Goal: Check status: Check status

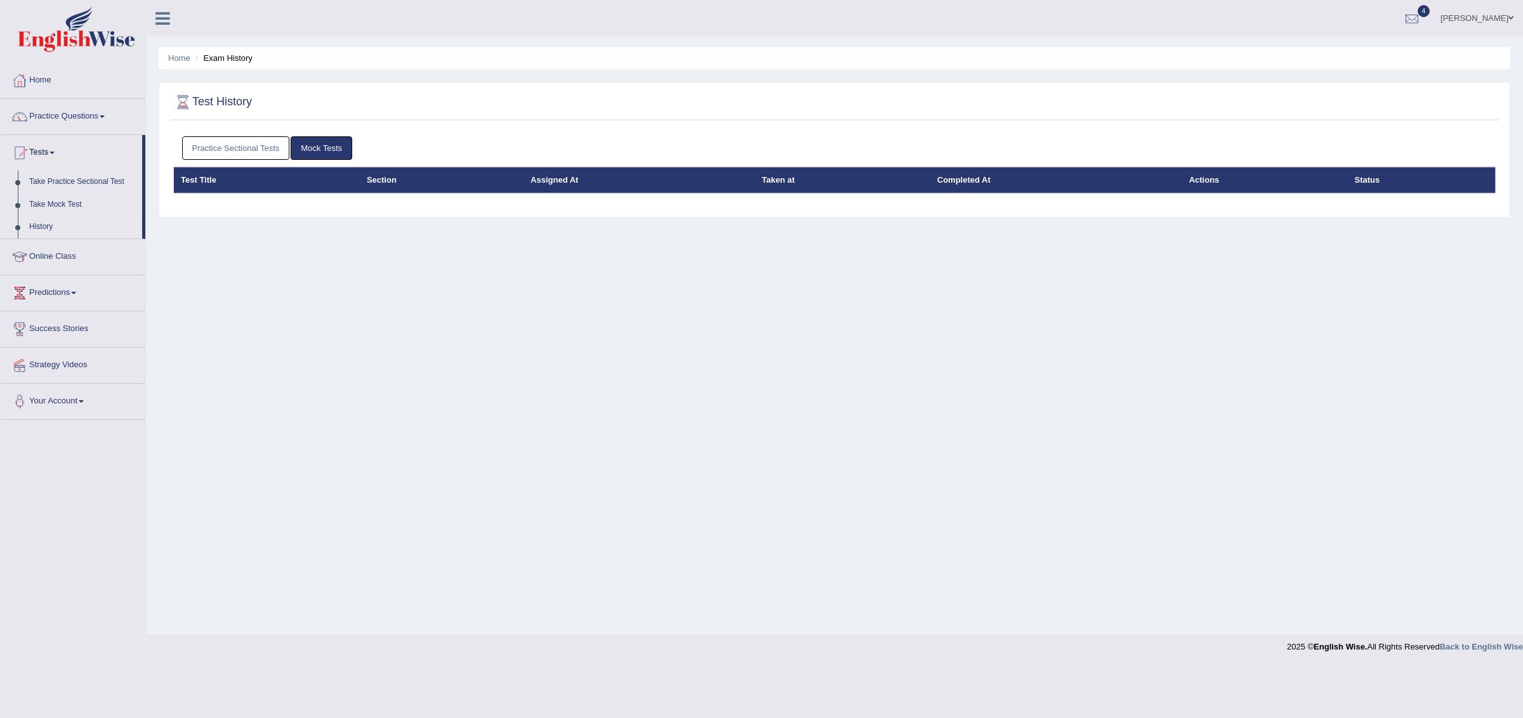
click at [44, 83] on link "Home" at bounding box center [73, 79] width 145 height 32
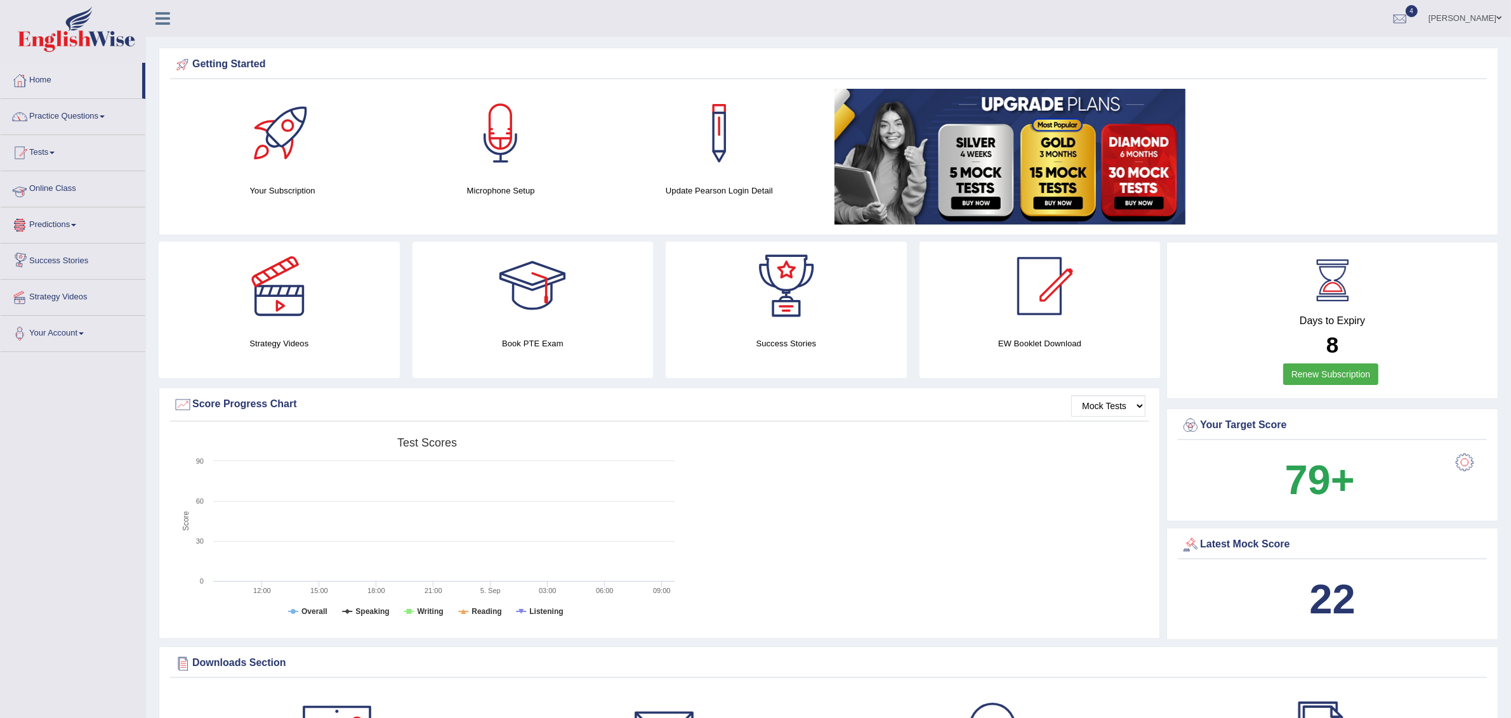
click at [63, 194] on link "Online Class" at bounding box center [73, 187] width 145 height 32
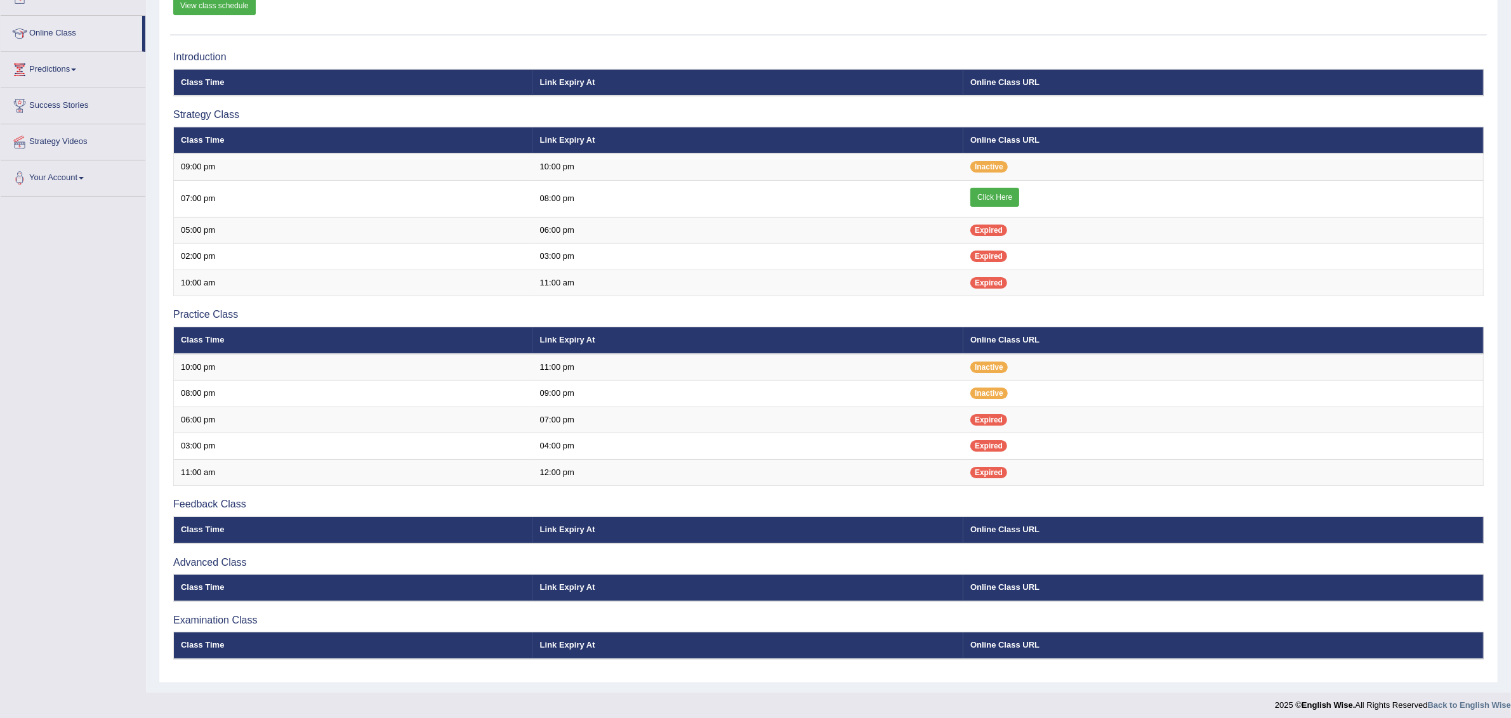
scroll to position [162, 0]
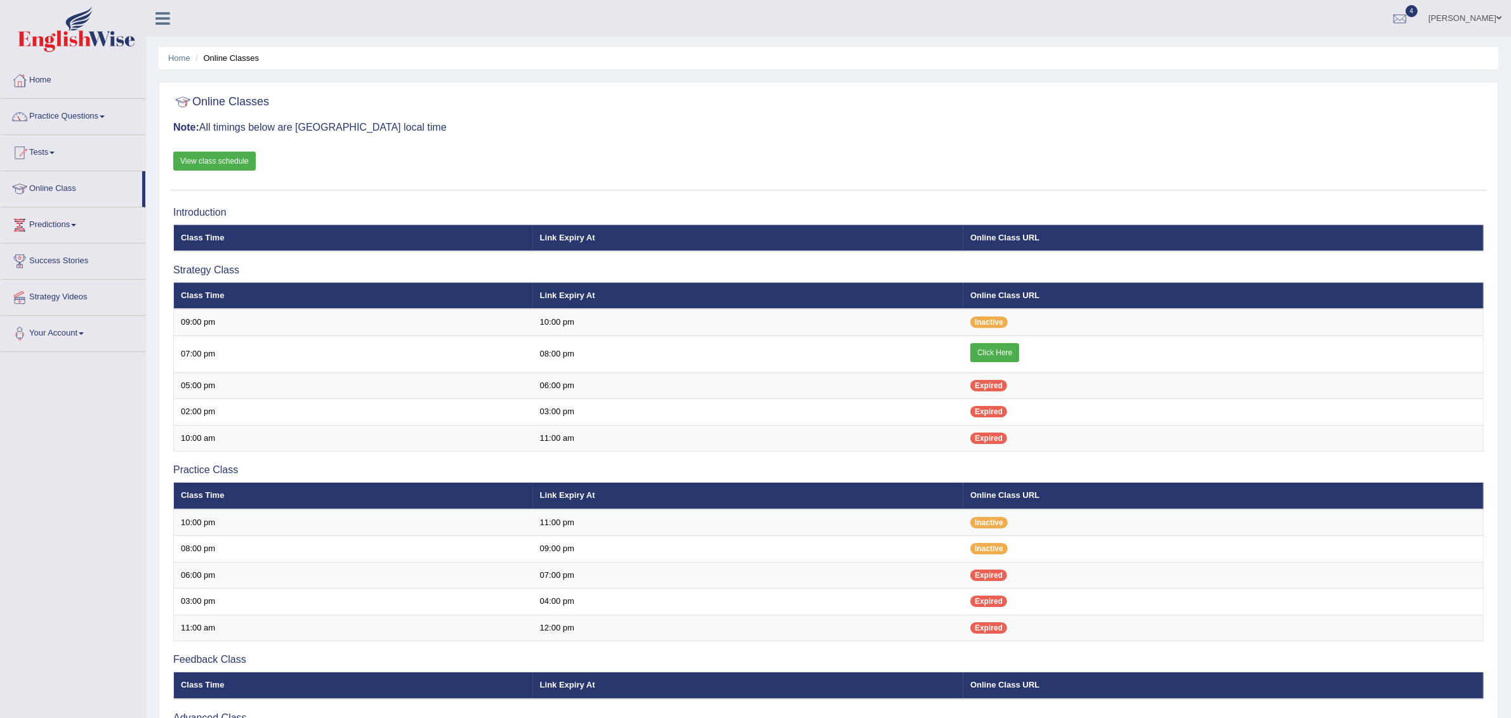
click at [211, 155] on link "View class schedule" at bounding box center [214, 161] width 82 height 19
click at [45, 74] on link "Home" at bounding box center [73, 79] width 145 height 32
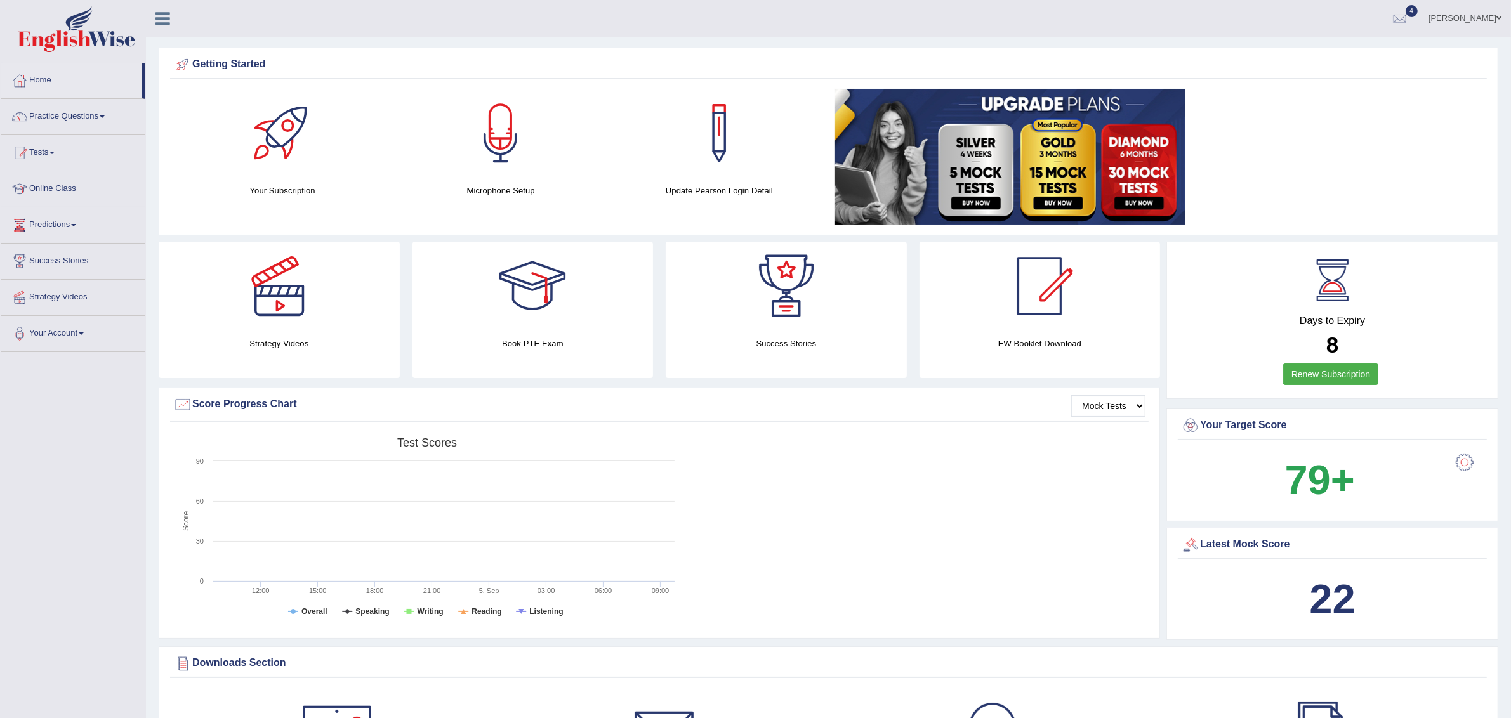
click at [104, 117] on link "Practice Questions" at bounding box center [73, 115] width 145 height 32
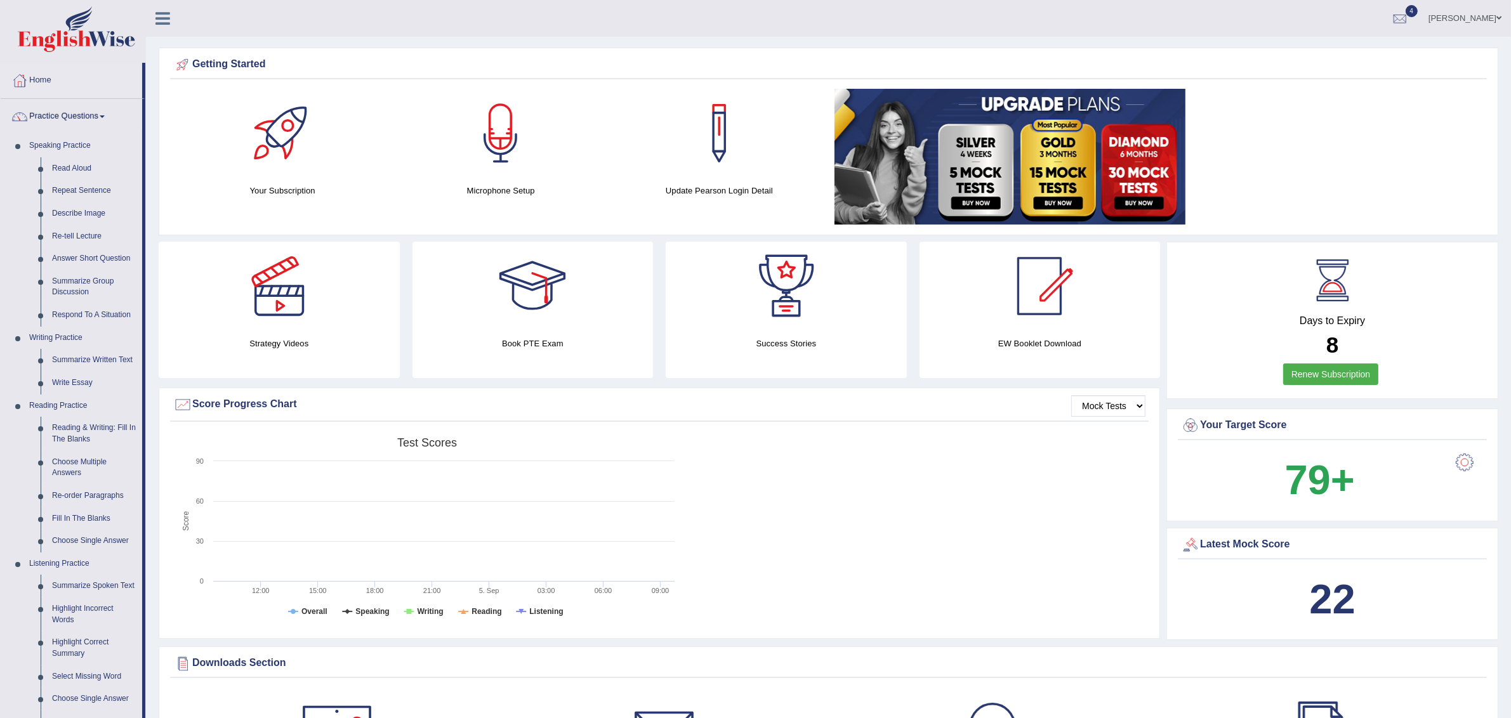
click at [104, 117] on link "Practice Questions" at bounding box center [71, 115] width 141 height 32
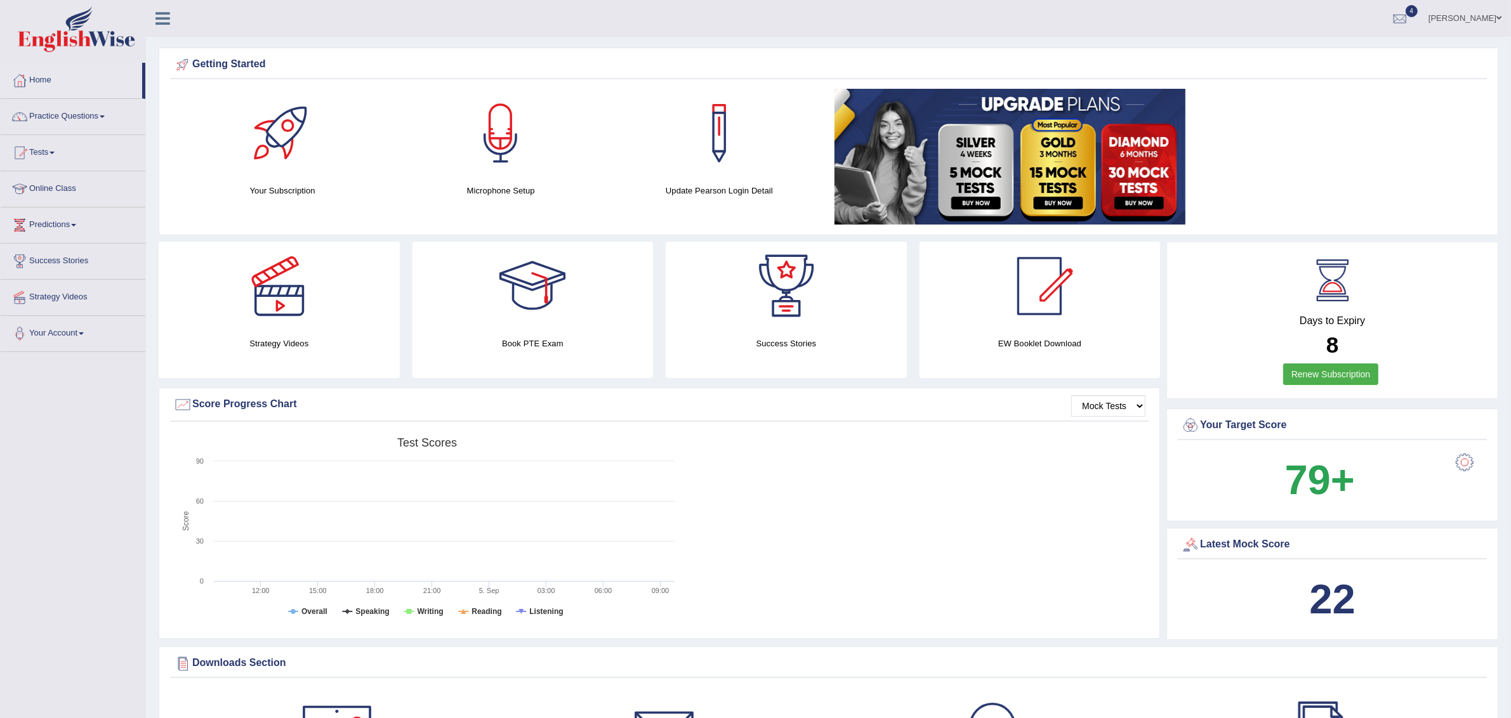
click at [496, 137] on div at bounding box center [500, 133] width 89 height 89
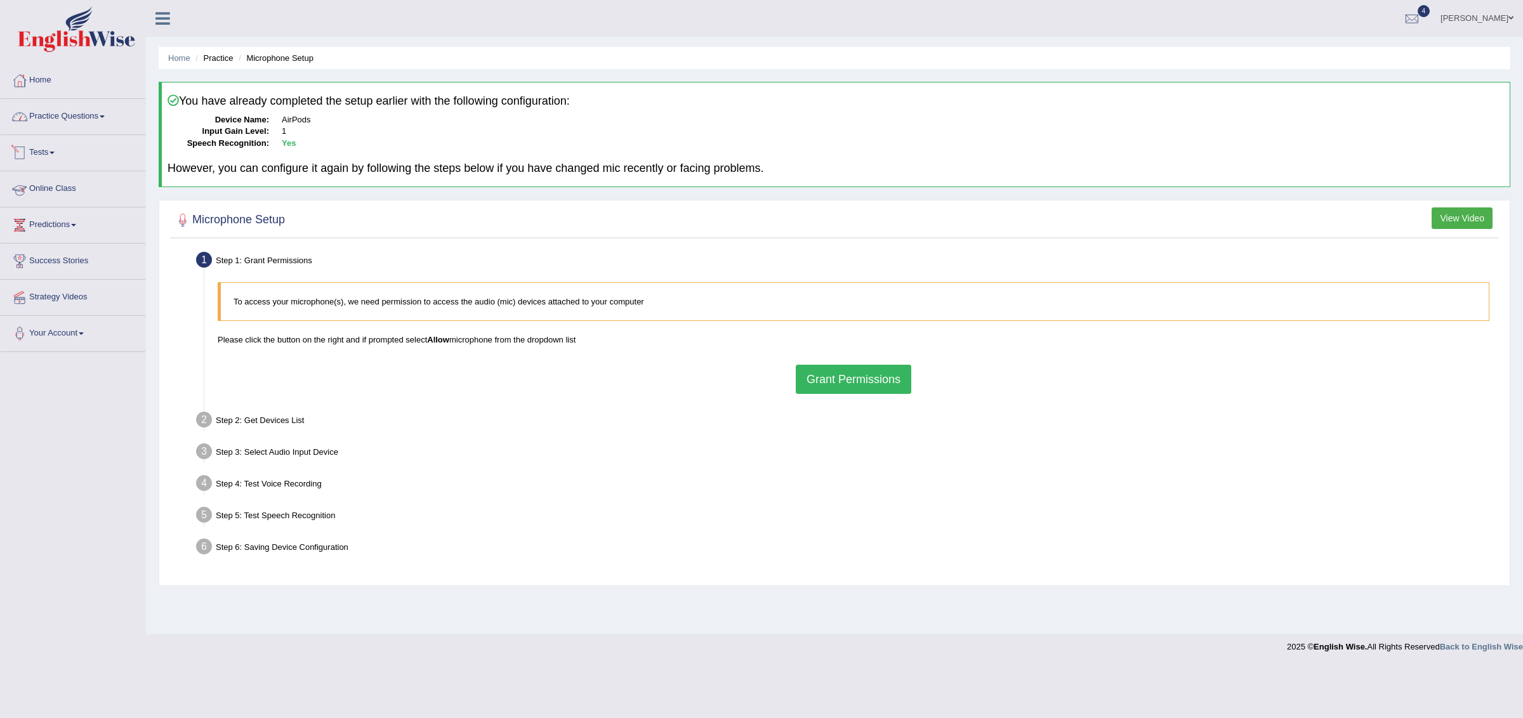
click at [55, 121] on link "Practice Questions" at bounding box center [73, 115] width 145 height 32
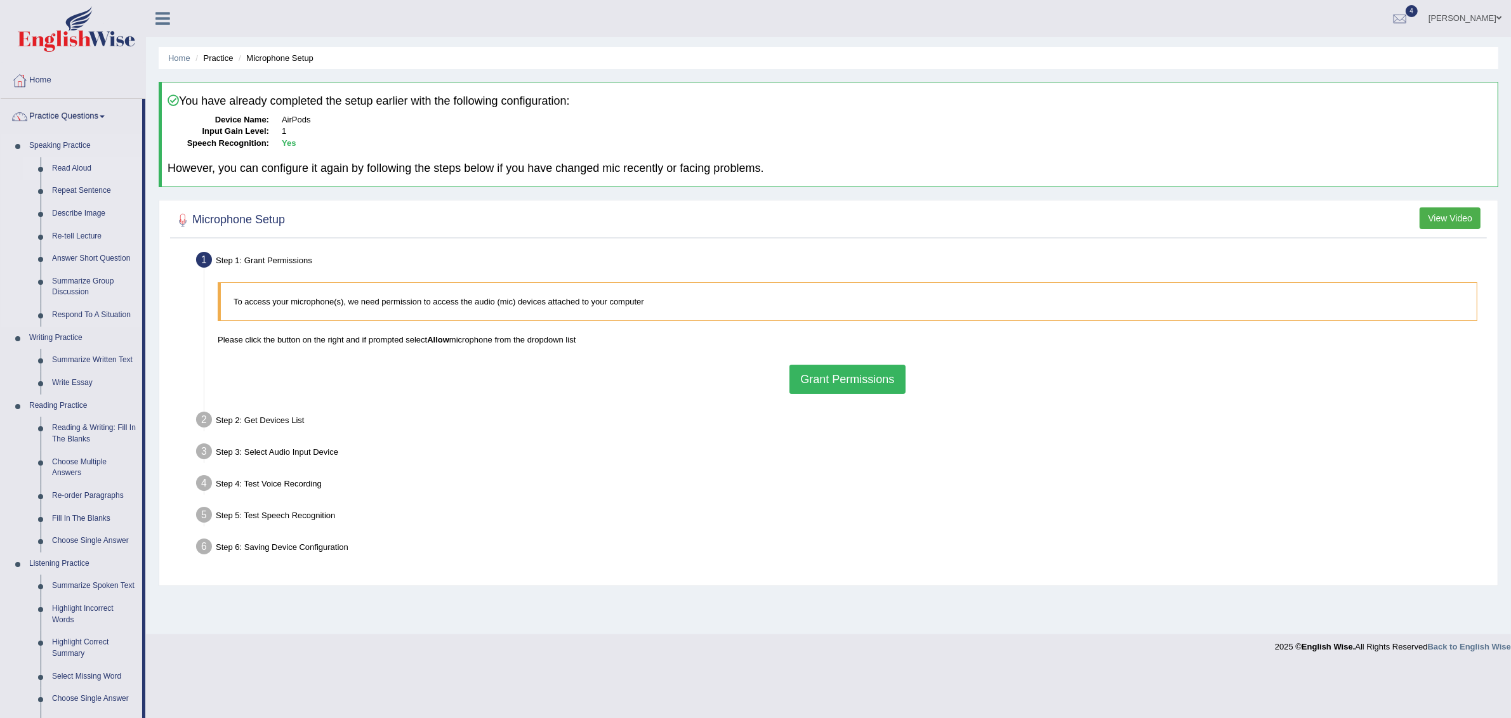
click at [75, 168] on link "Read Aloud" at bounding box center [94, 168] width 96 height 23
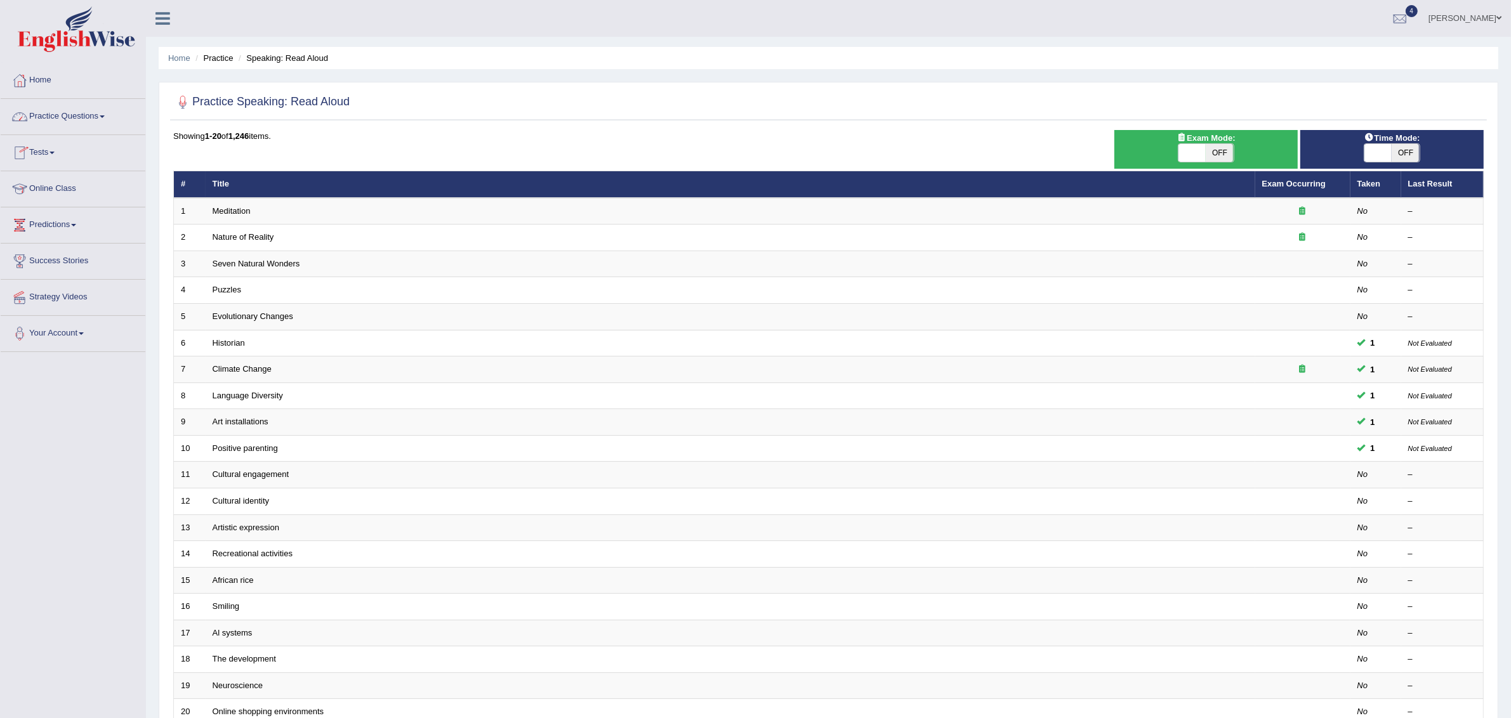
click at [75, 112] on link "Practice Questions" at bounding box center [73, 115] width 145 height 32
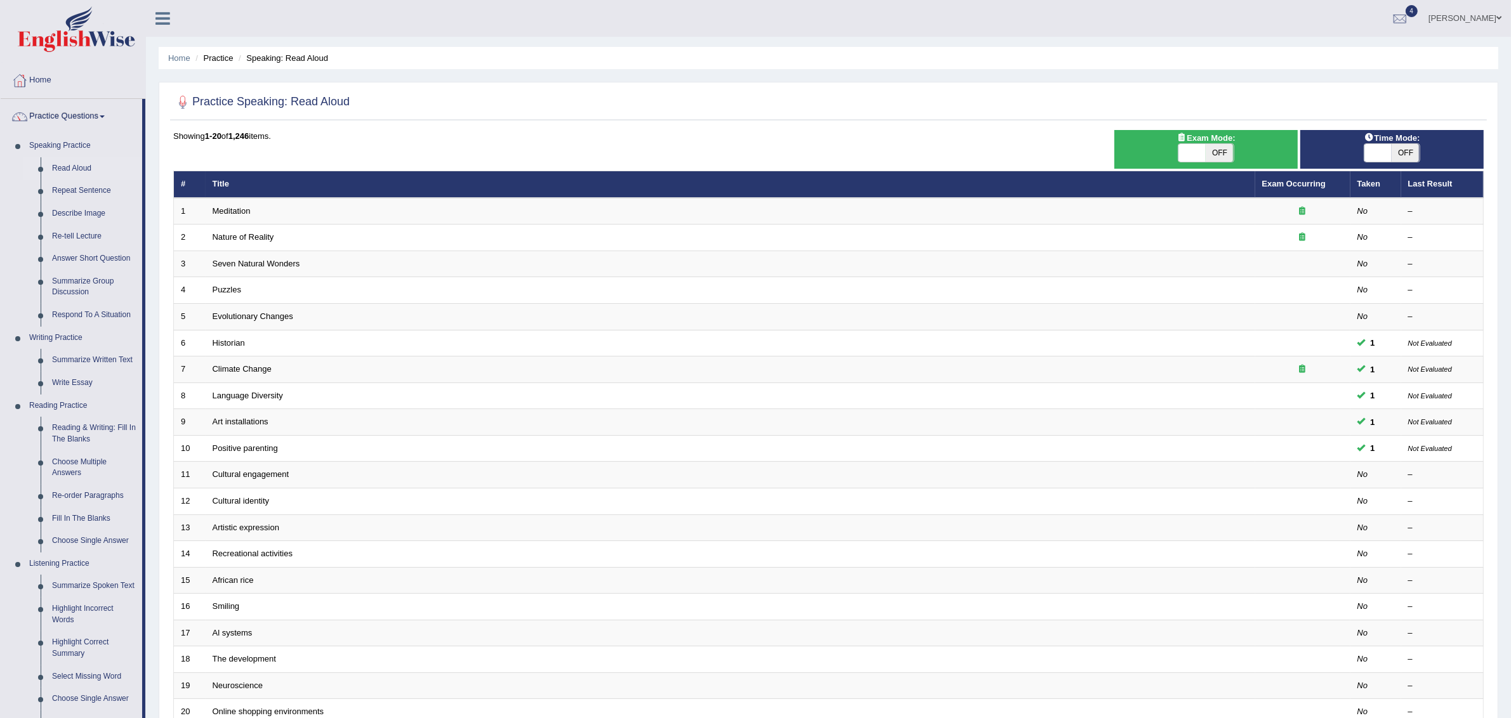
click at [75, 112] on link "Practice Questions" at bounding box center [71, 115] width 141 height 32
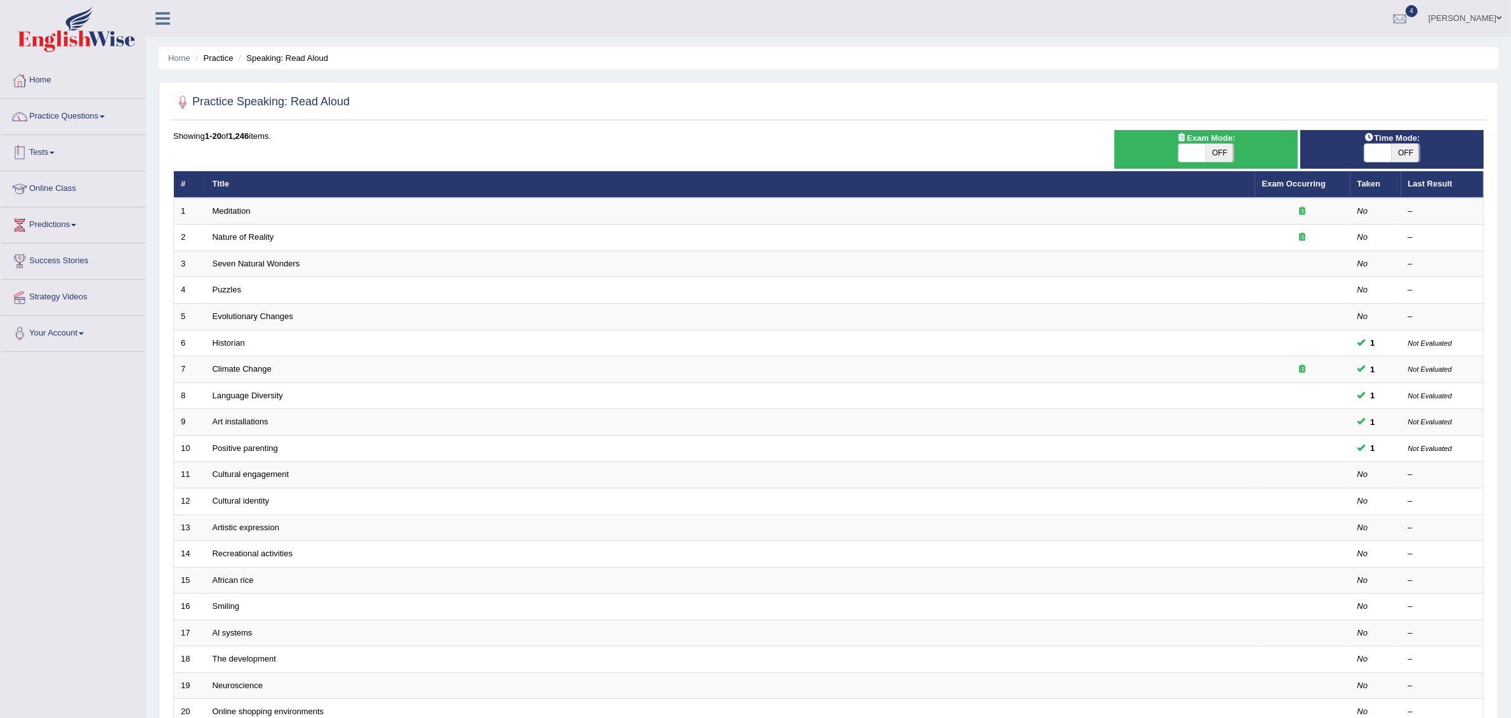
click at [45, 151] on link "Tests" at bounding box center [73, 151] width 145 height 32
click at [48, 226] on link "History" at bounding box center [82, 227] width 119 height 23
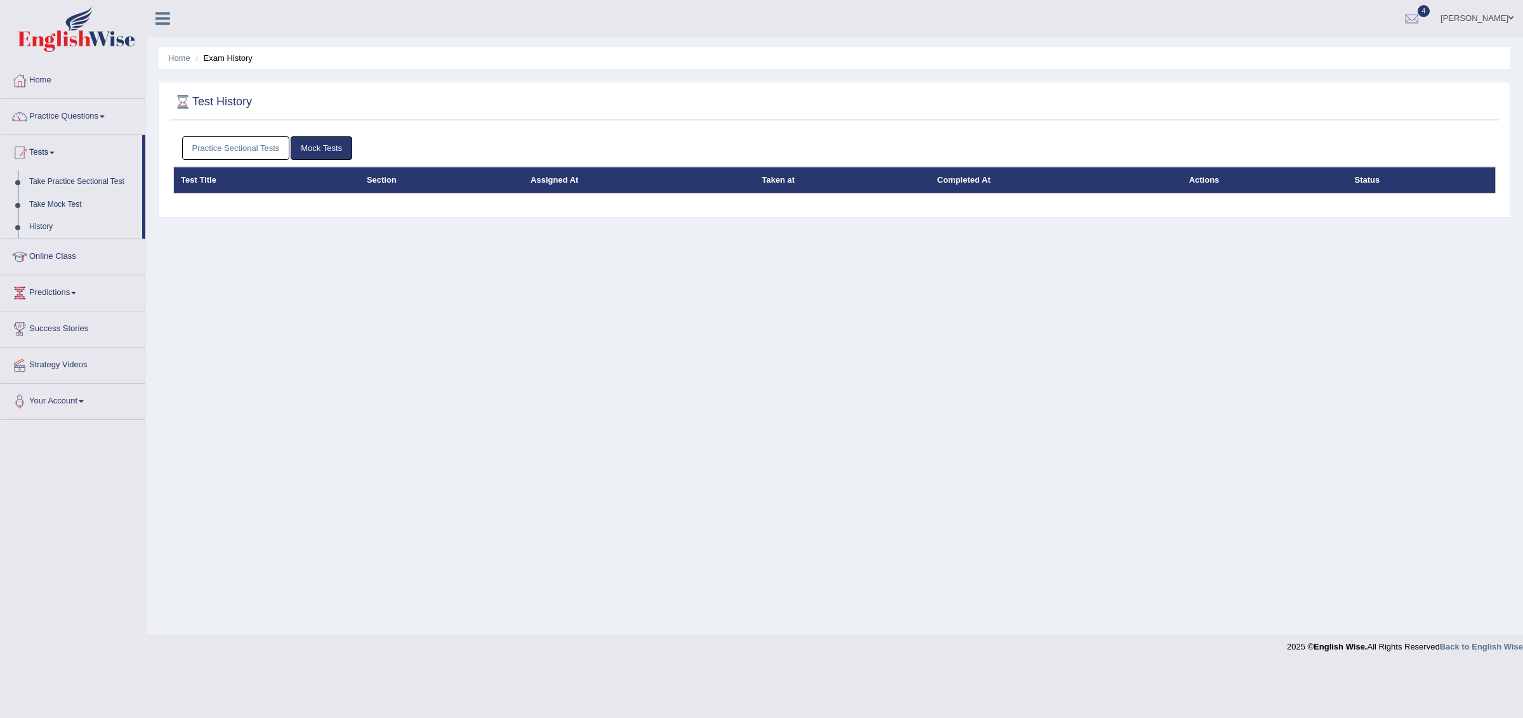
click at [230, 146] on link "Practice Sectional Tests" at bounding box center [236, 147] width 108 height 23
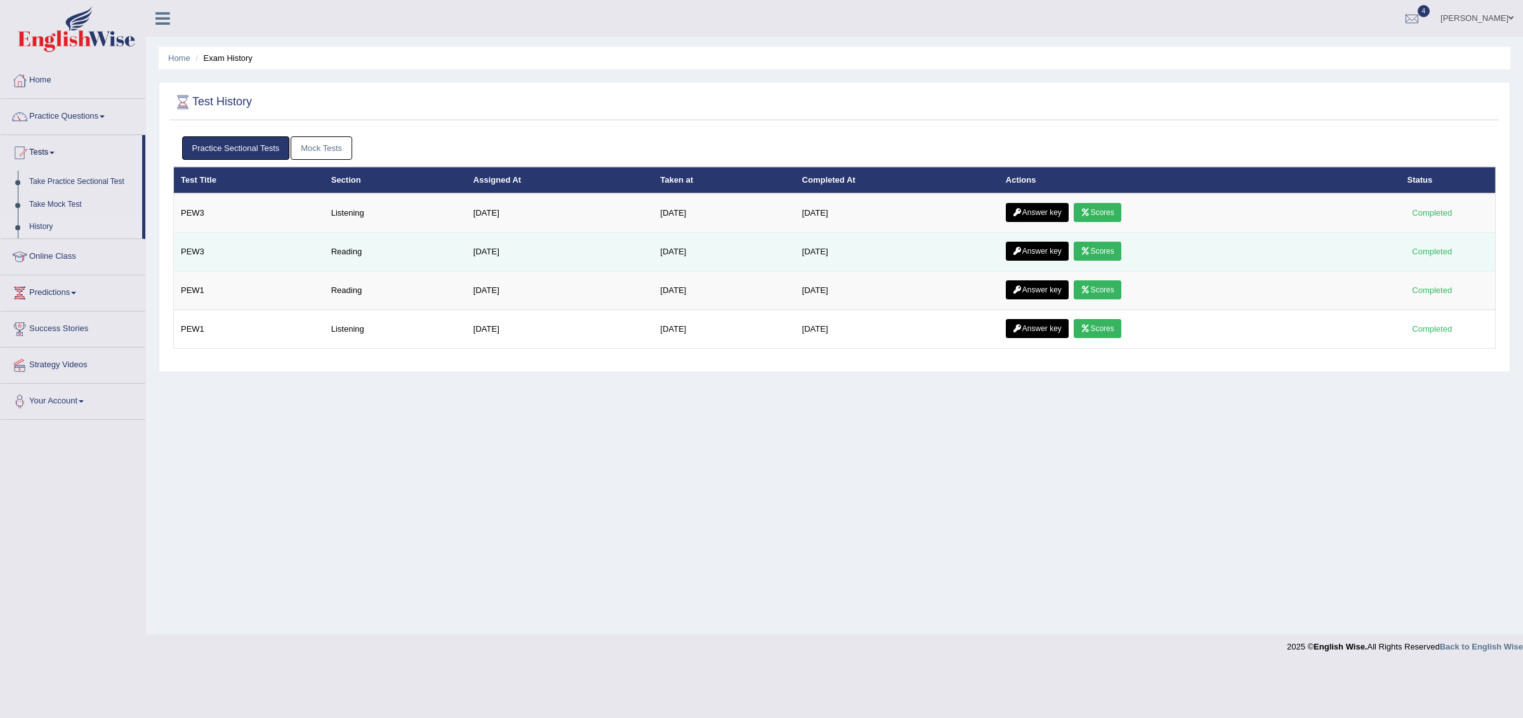
click at [1108, 253] on link "Scores" at bounding box center [1097, 251] width 47 height 19
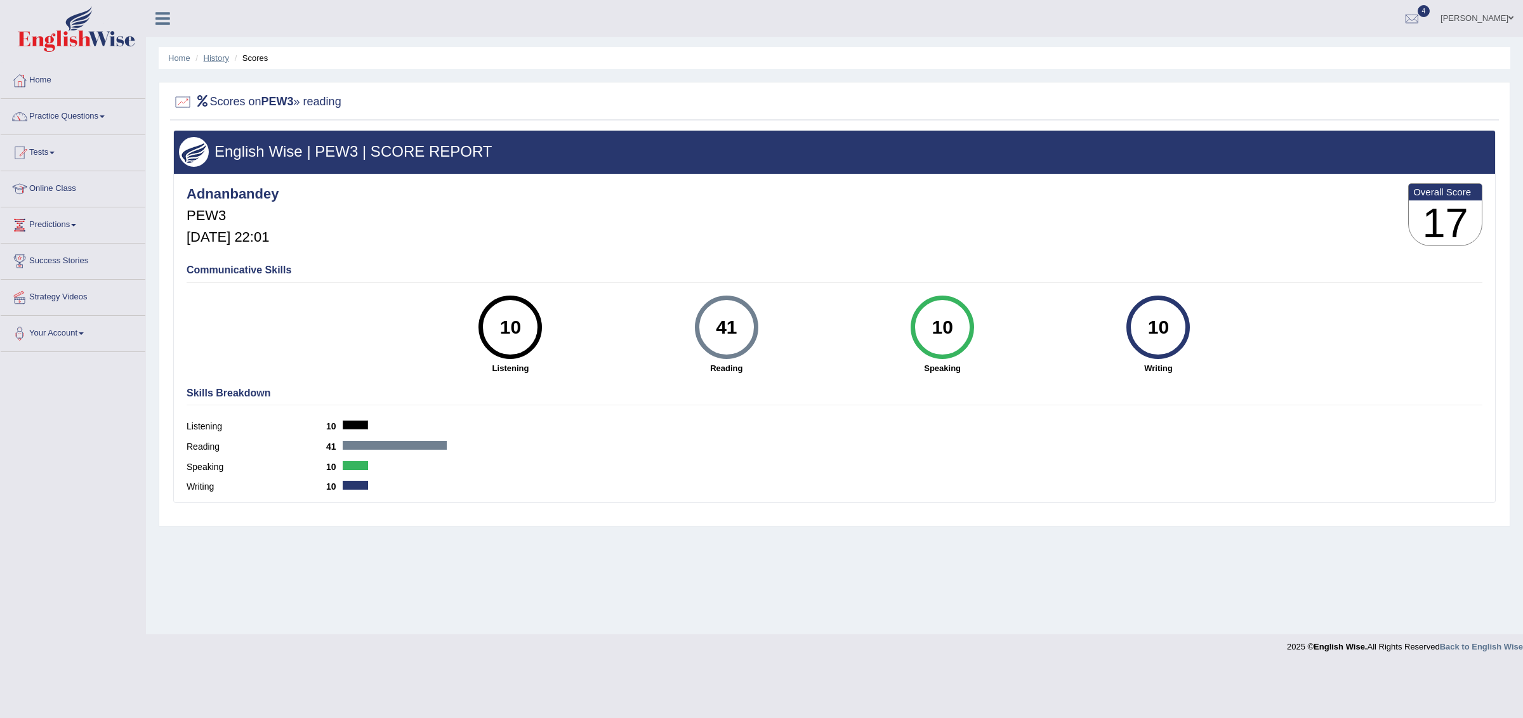
click at [211, 55] on link "History" at bounding box center [216, 58] width 25 height 10
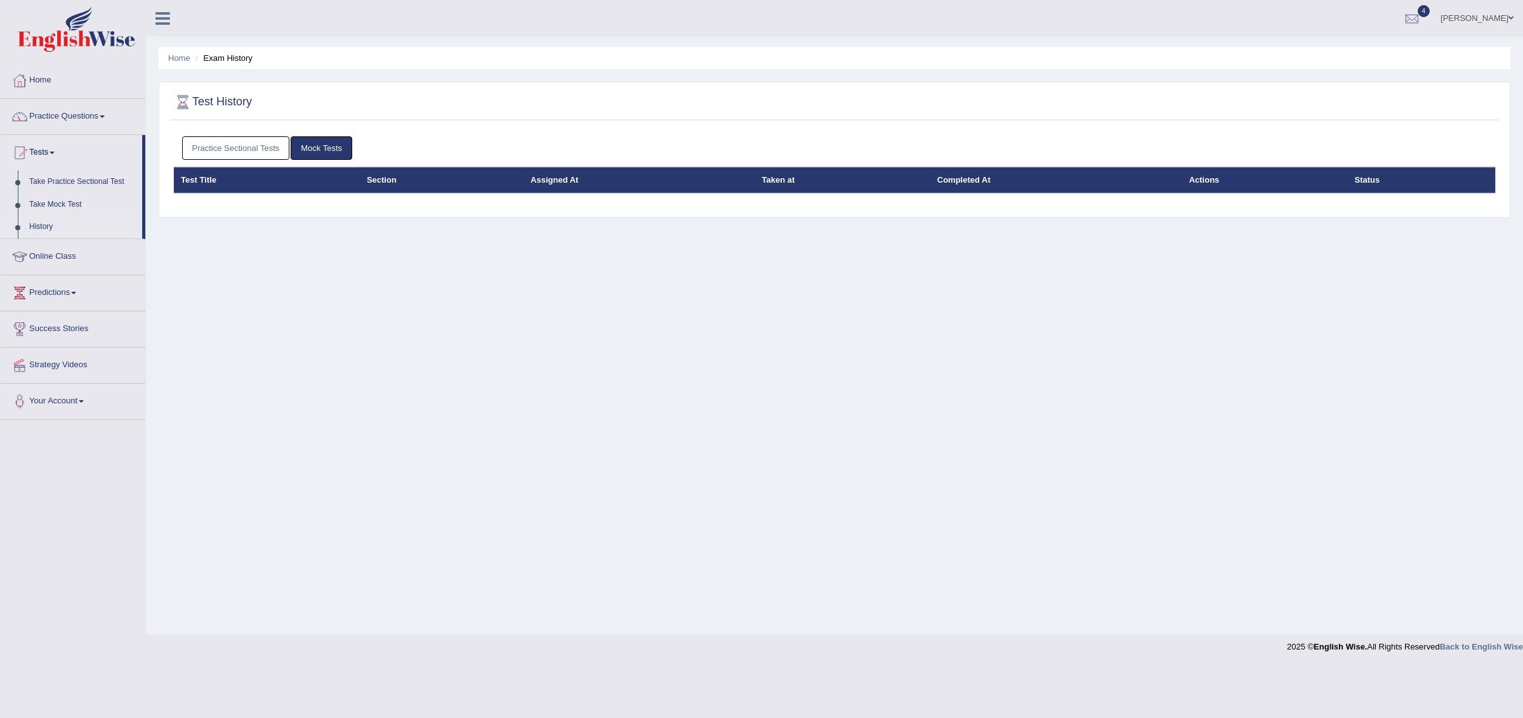
click at [242, 150] on link "Practice Sectional Tests" at bounding box center [236, 147] width 108 height 23
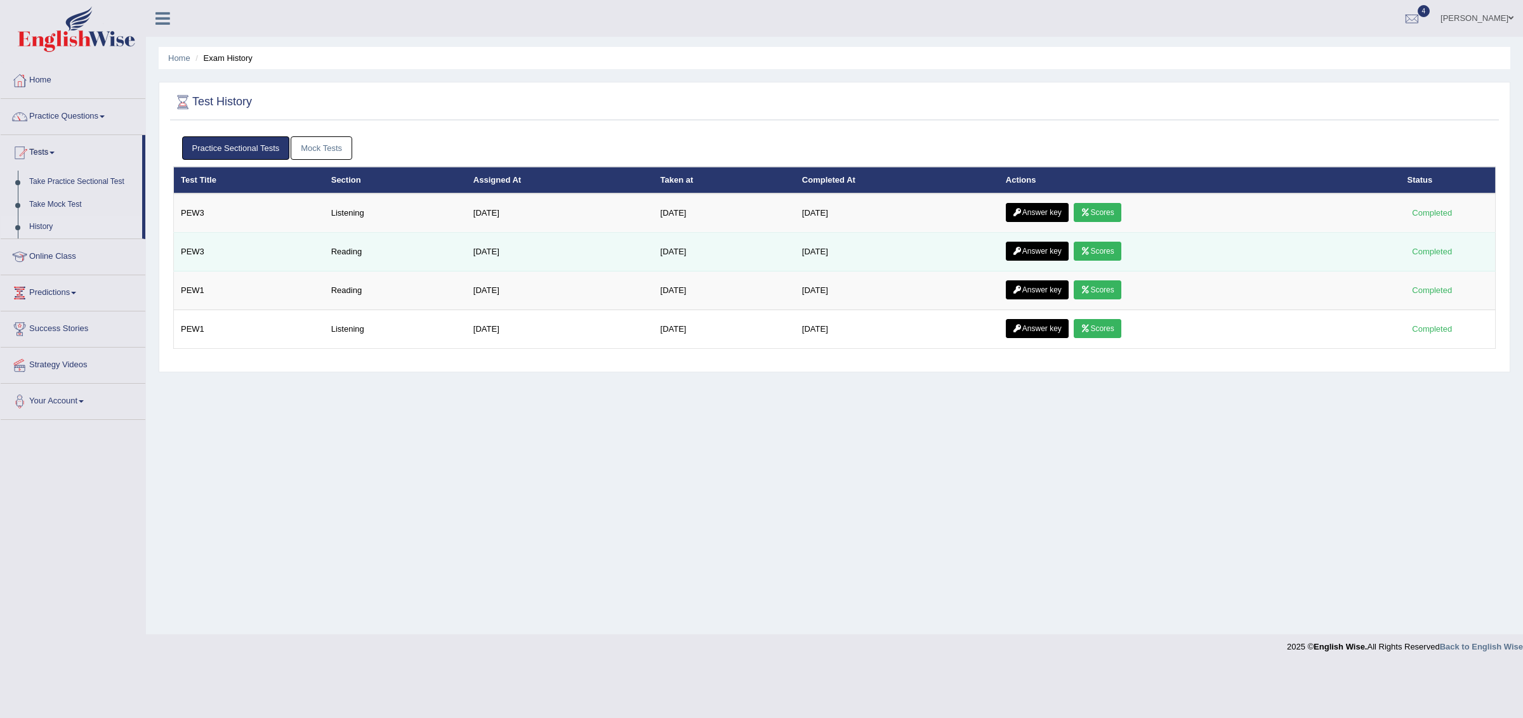
click at [1022, 254] on icon at bounding box center [1018, 251] width 10 height 8
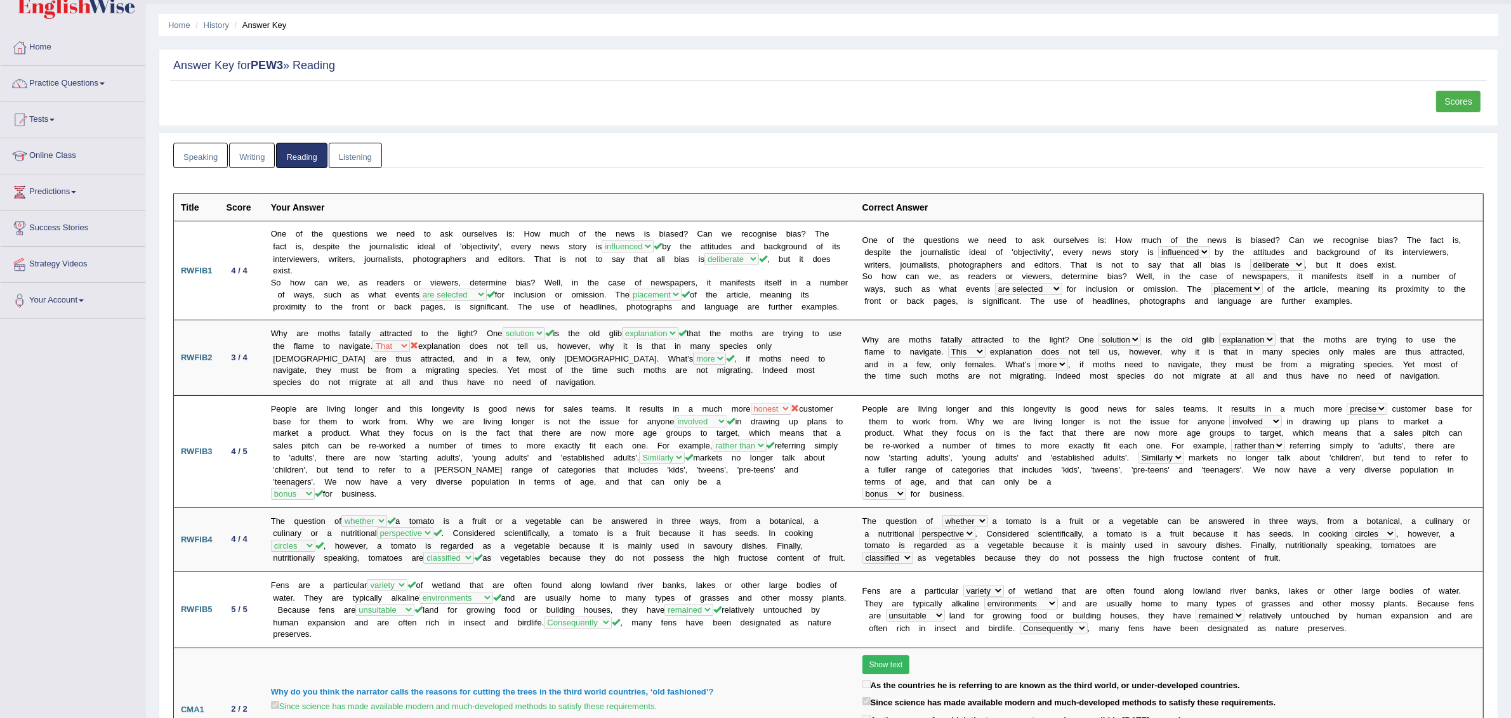
scroll to position [955, 0]
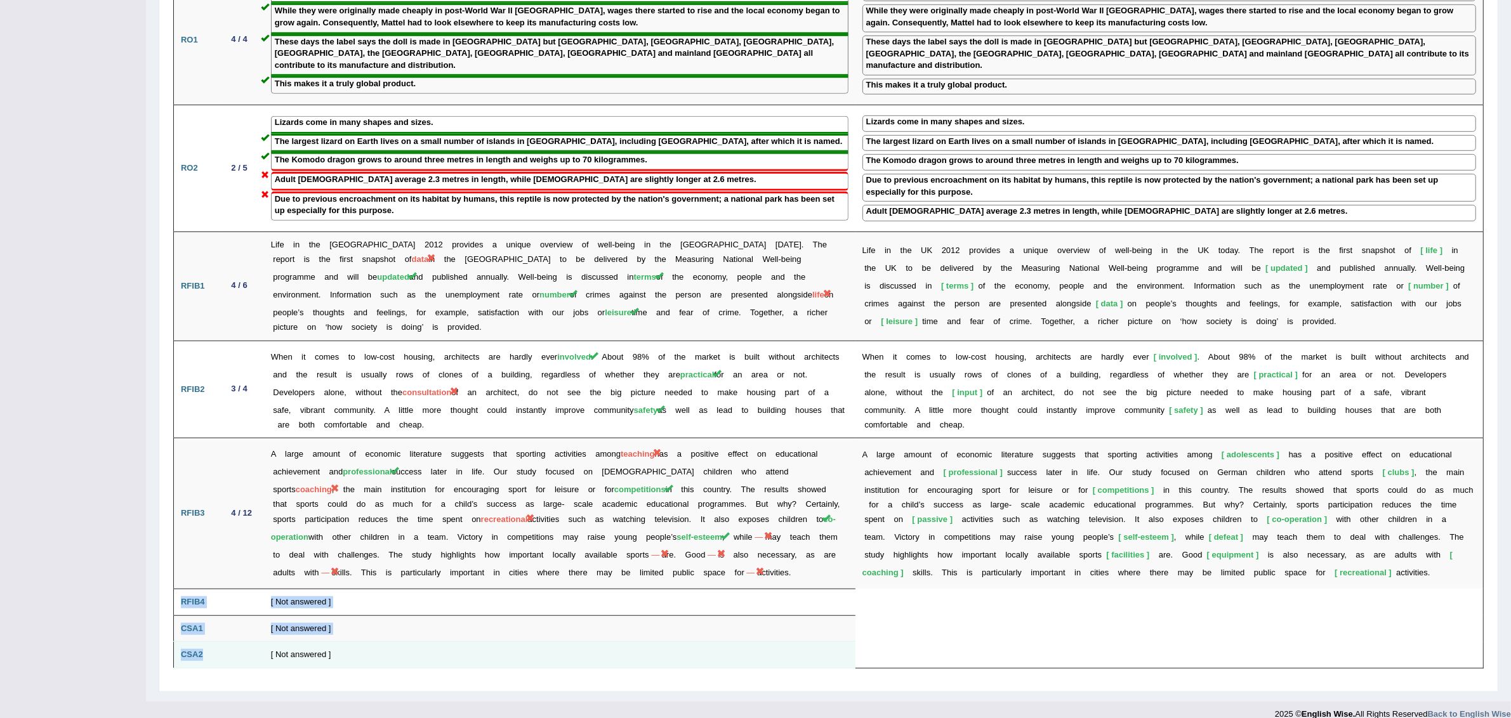
drag, startPoint x: 182, startPoint y: 586, endPoint x: 217, endPoint y: 634, distance: 59.5
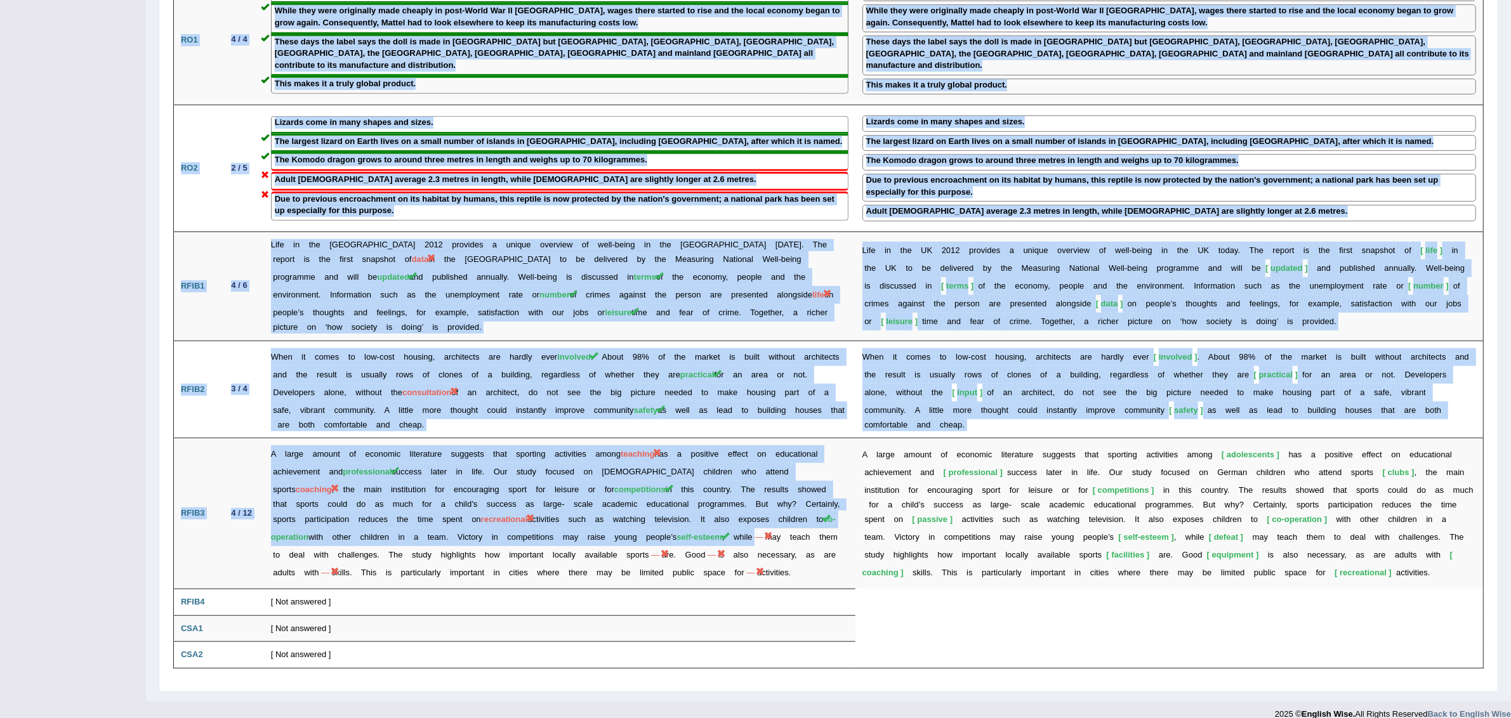
drag, startPoint x: 715, startPoint y: 521, endPoint x: 727, endPoint y: 654, distance: 133.2
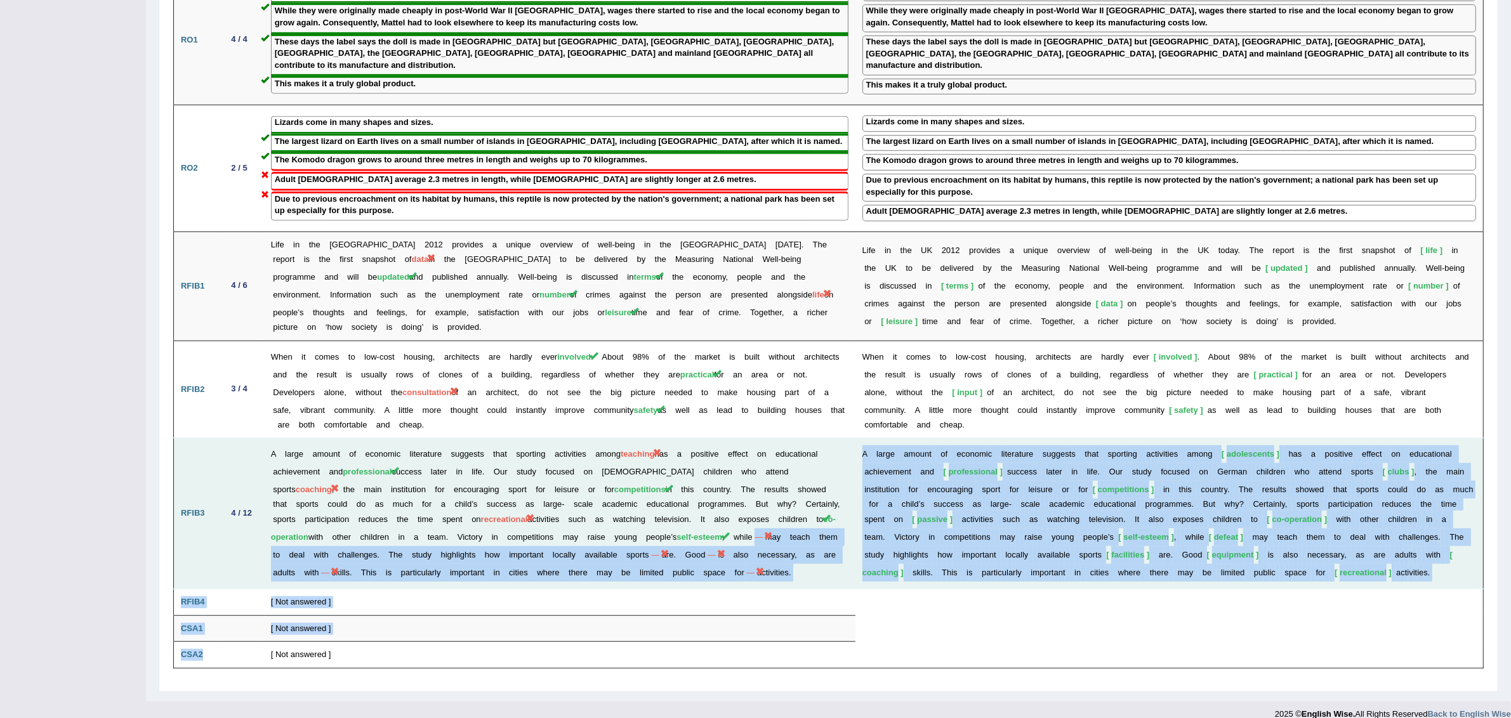
drag, startPoint x: 204, startPoint y: 639, endPoint x: 713, endPoint y: 516, distance: 523.4
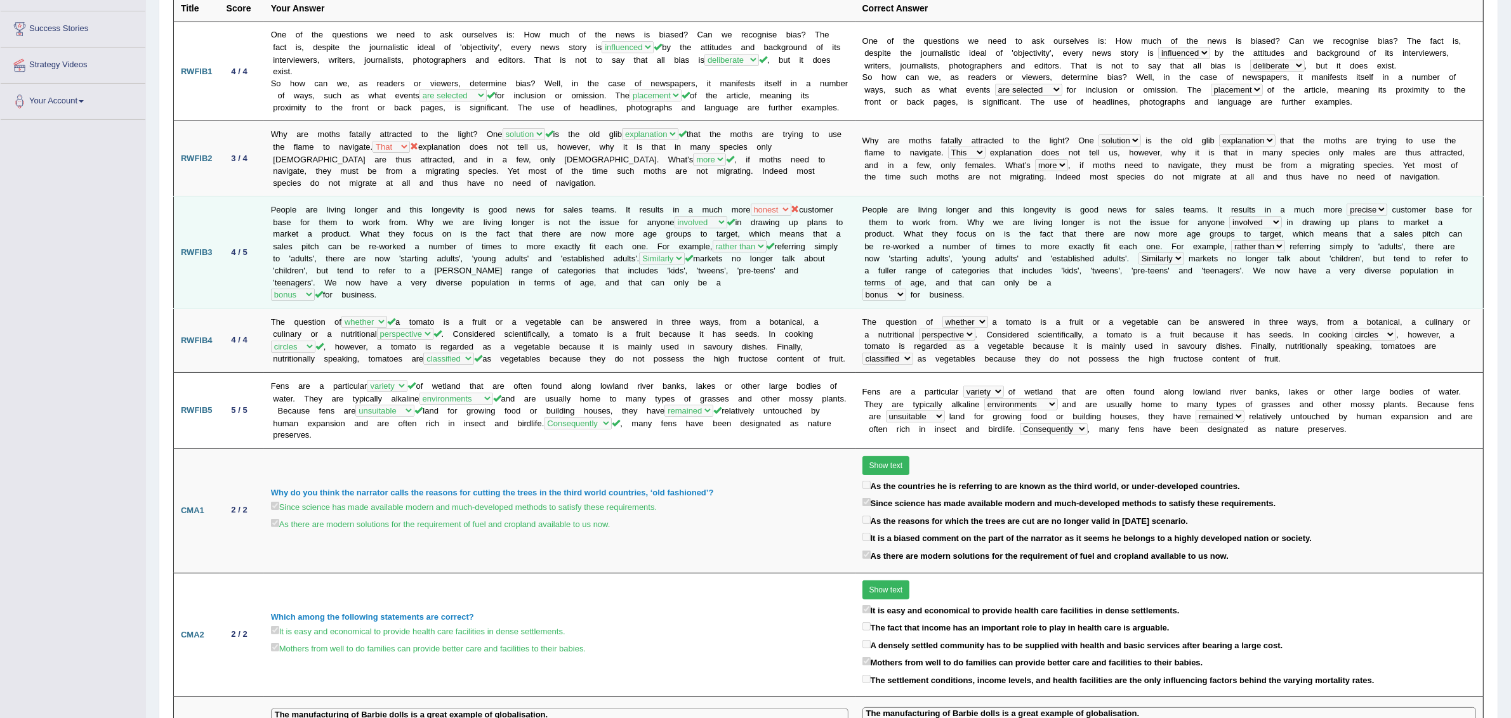
scroll to position [0, 0]
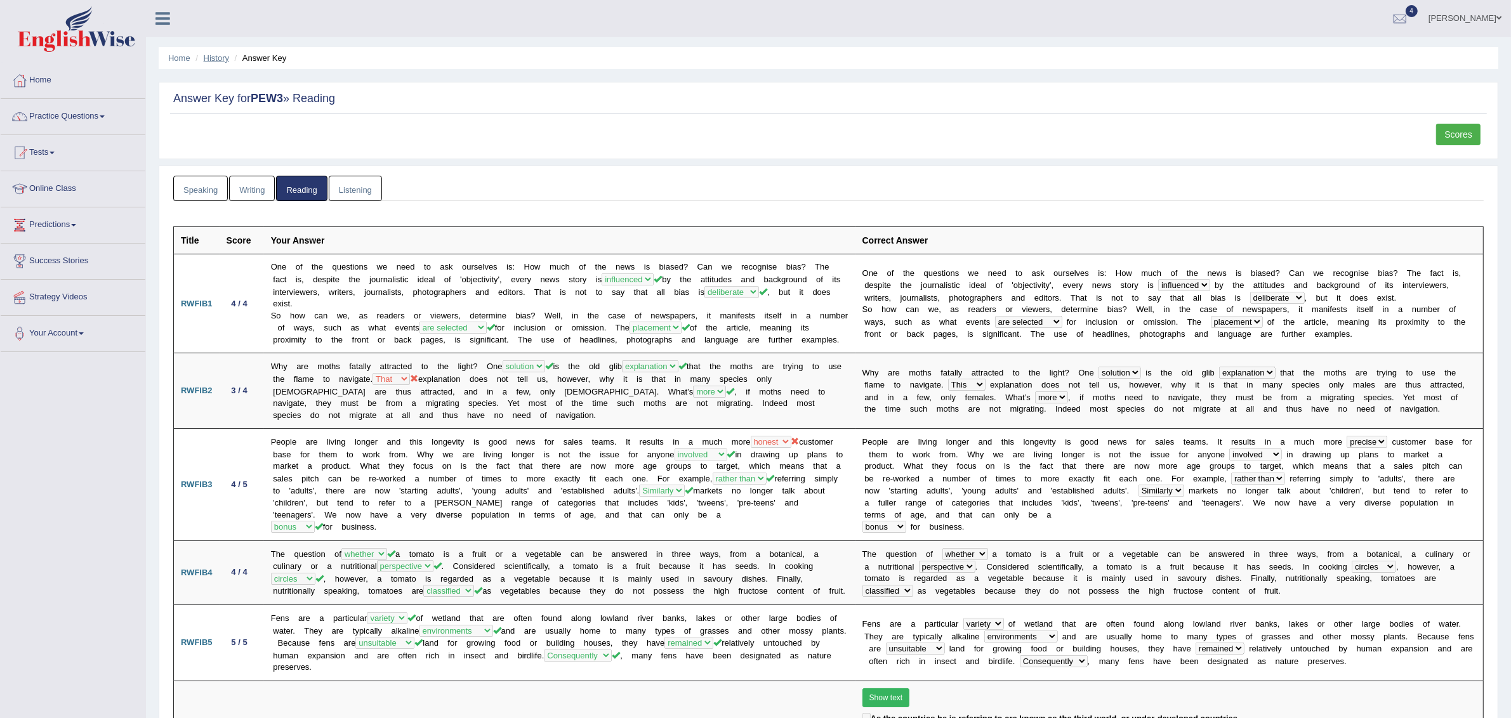
click at [218, 55] on link "History" at bounding box center [216, 58] width 25 height 10
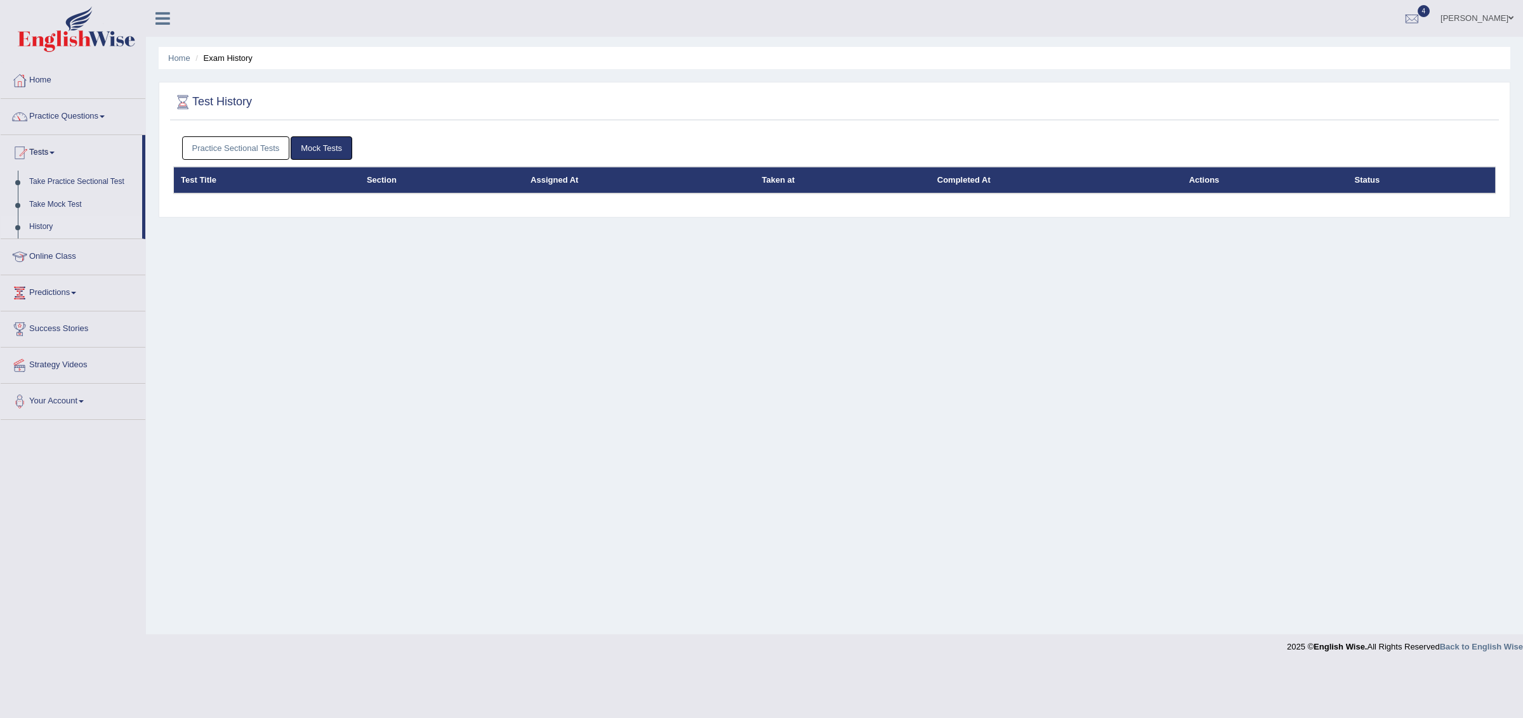
click at [235, 141] on link "Practice Sectional Tests" at bounding box center [236, 147] width 108 height 23
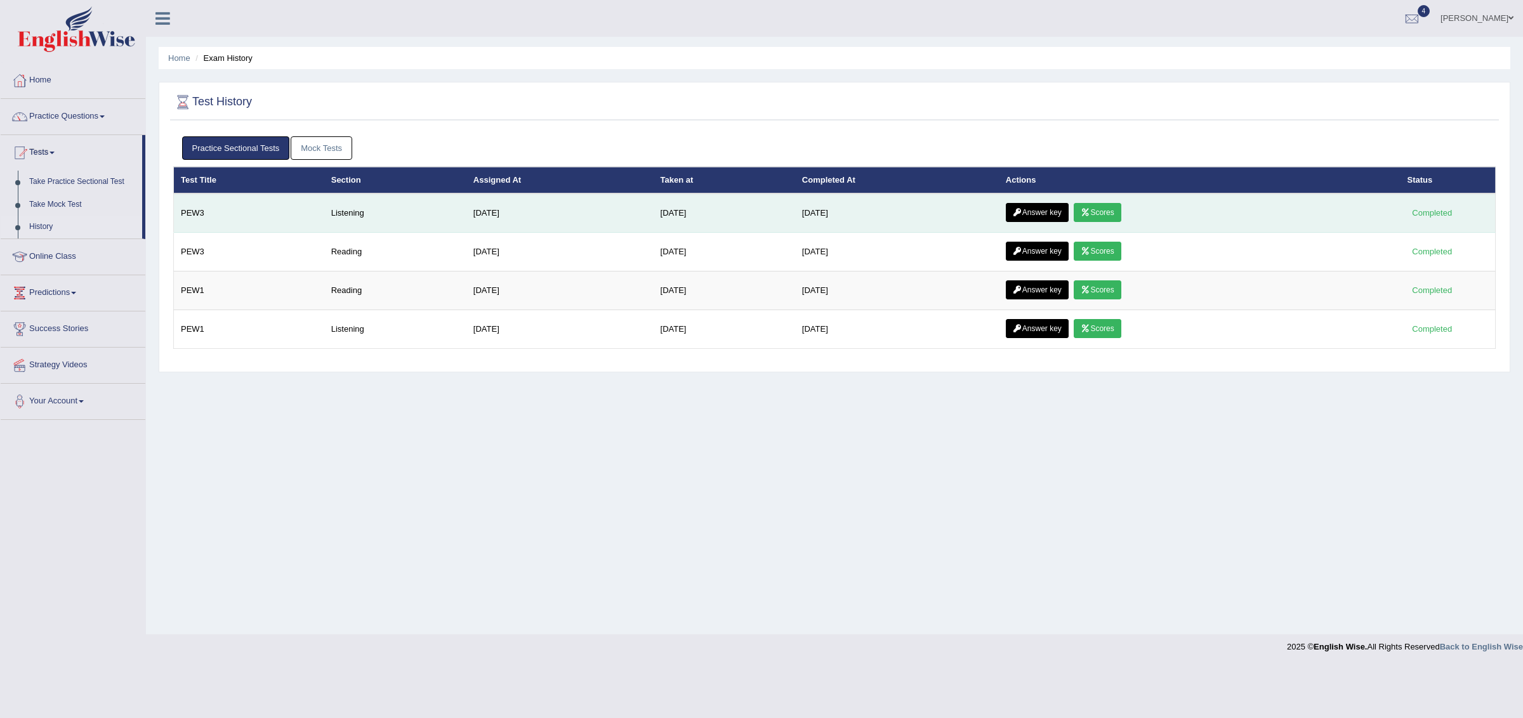
click at [1103, 207] on link "Scores" at bounding box center [1097, 212] width 47 height 19
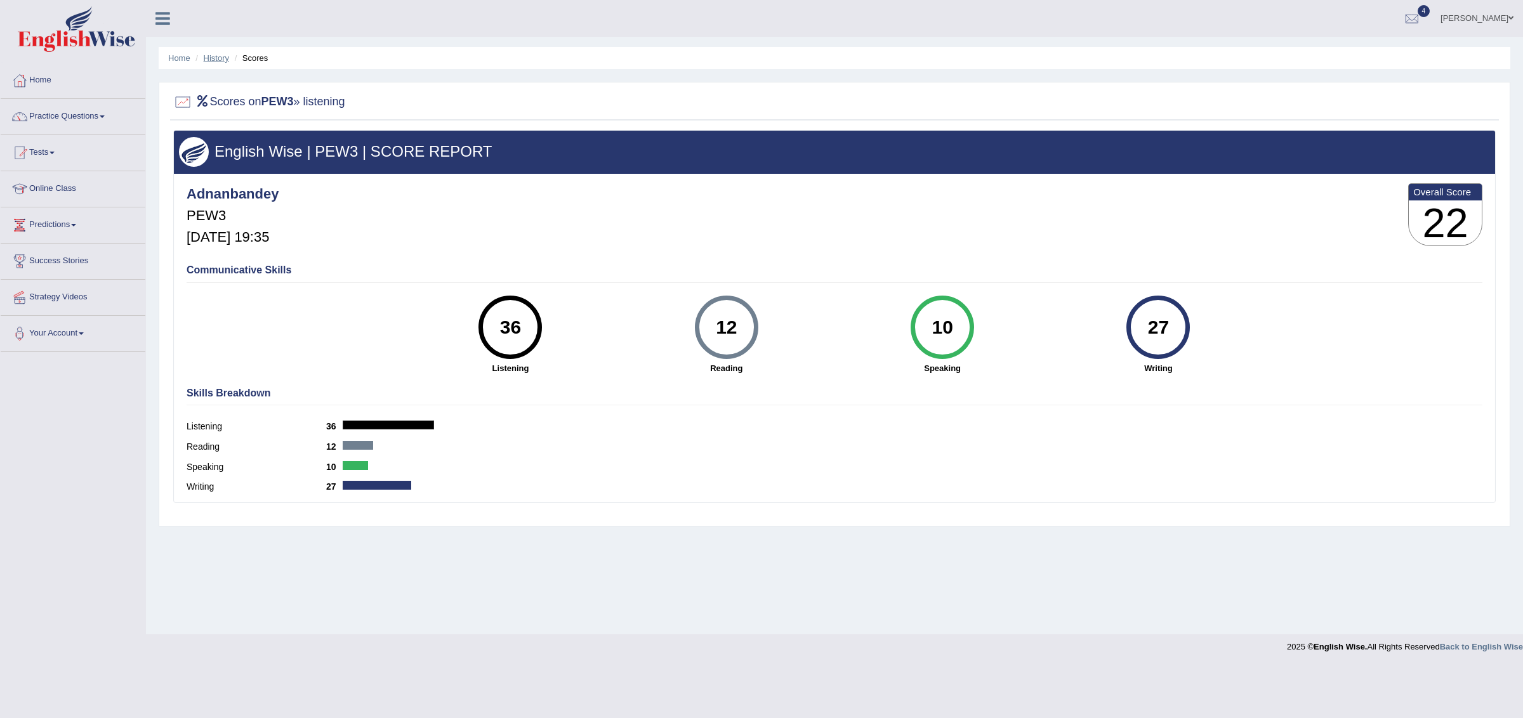
click at [209, 53] on link "History" at bounding box center [216, 58] width 25 height 10
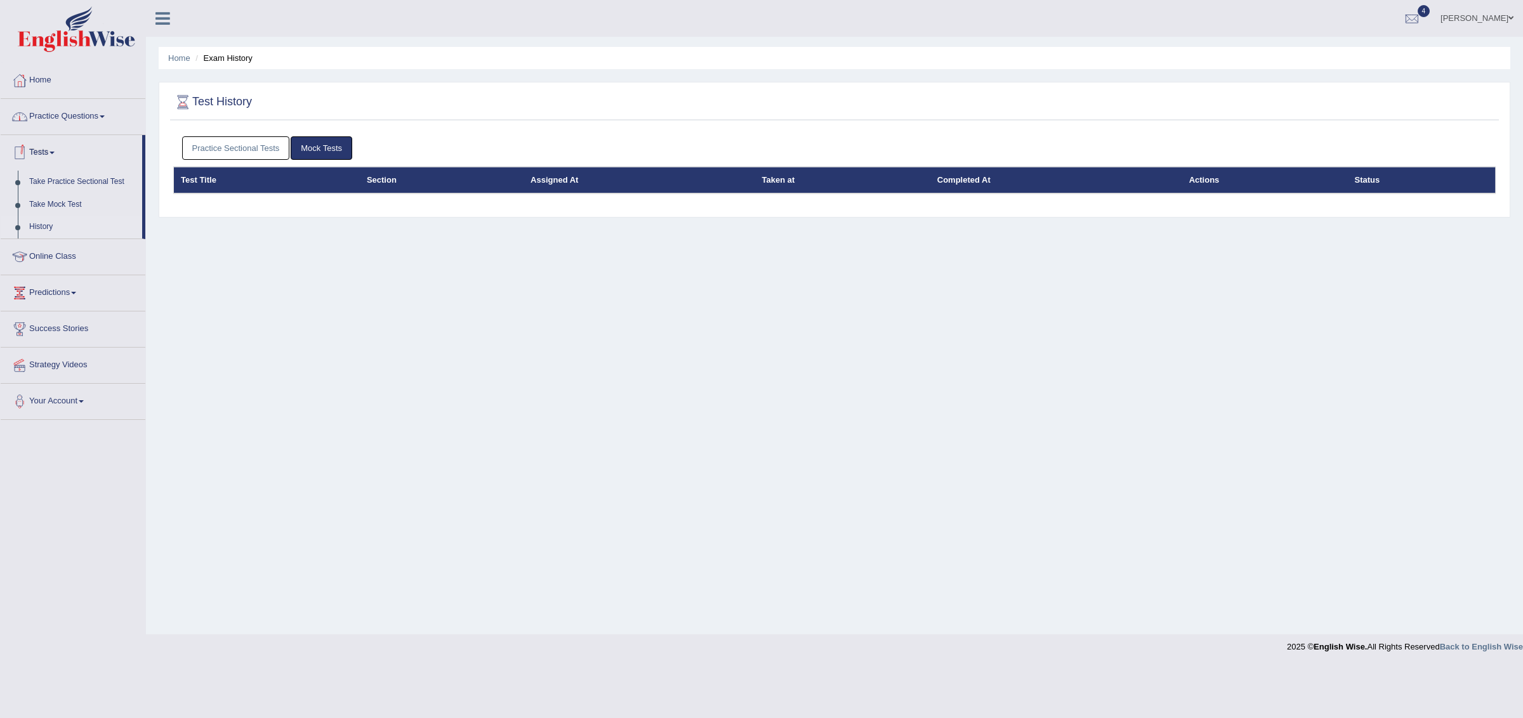
click at [55, 151] on link "Tests" at bounding box center [71, 151] width 141 height 32
click at [52, 82] on link "Home" at bounding box center [73, 79] width 145 height 32
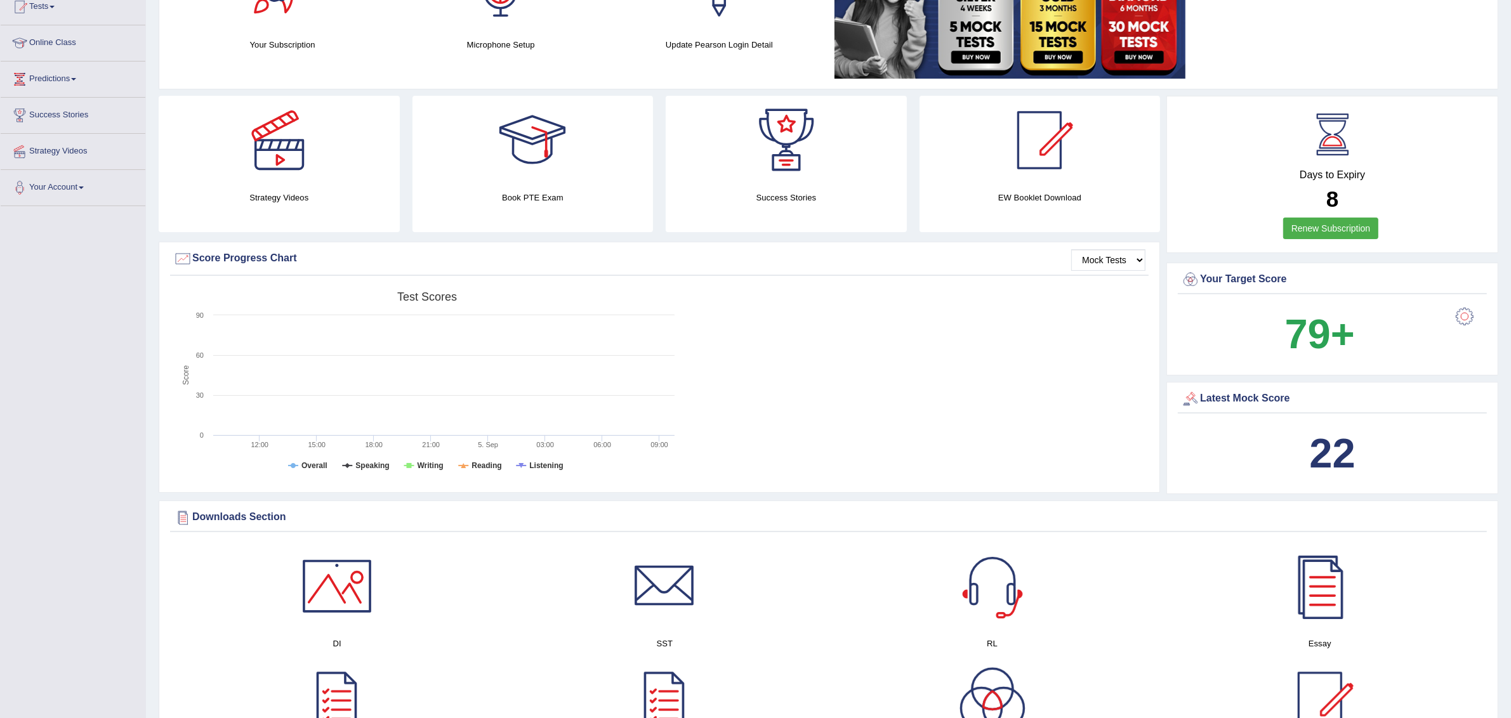
scroll to position [147, 0]
